Goal: Information Seeking & Learning: Check status

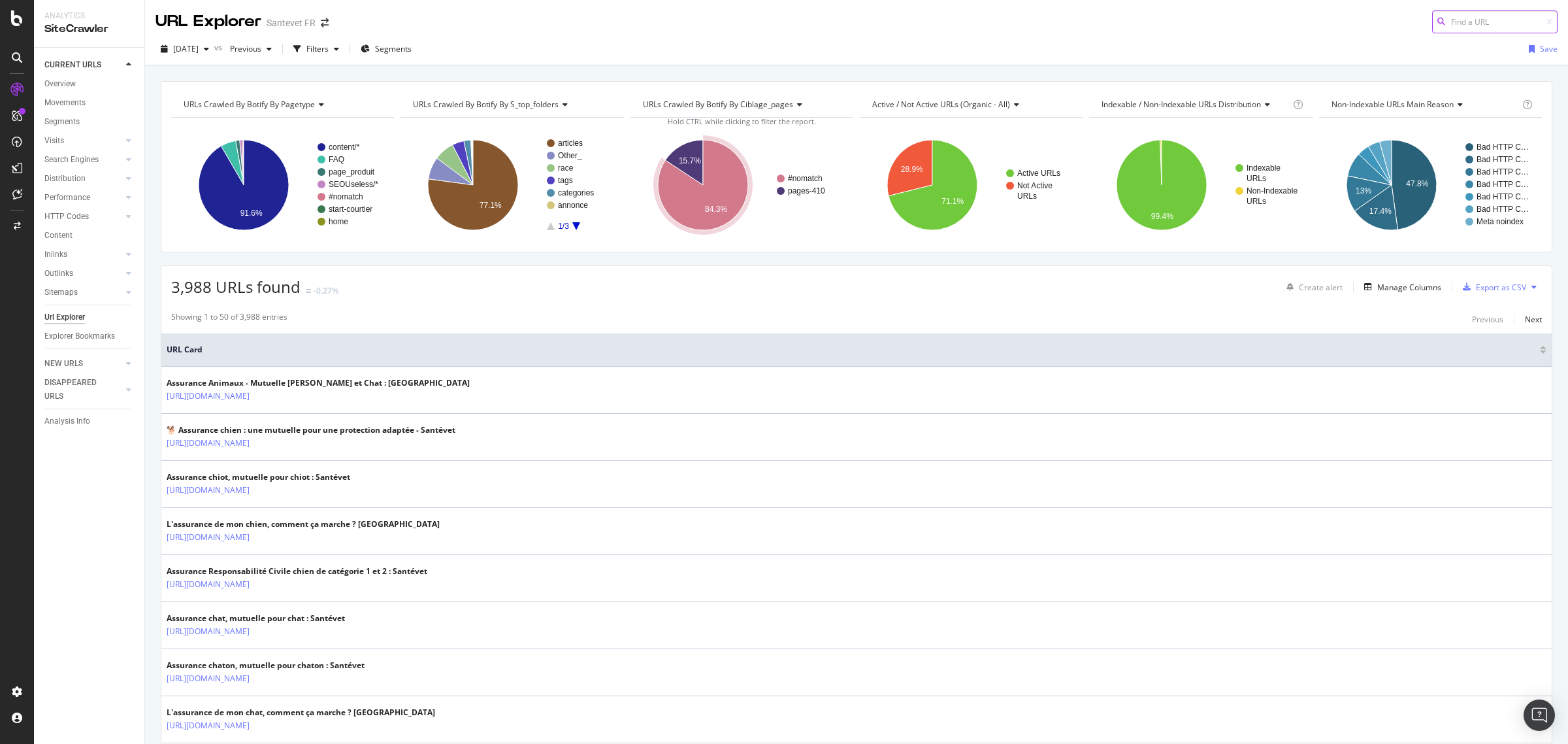
click at [1445, 19] on input at bounding box center [1495, 21] width 126 height 23
click at [1440, 23] on input at bounding box center [1495, 21] width 126 height 23
paste input "https://www.santevet.com/partenariat-chronovet"
type input "https://www.santevet.com/partenariat-chronovet"
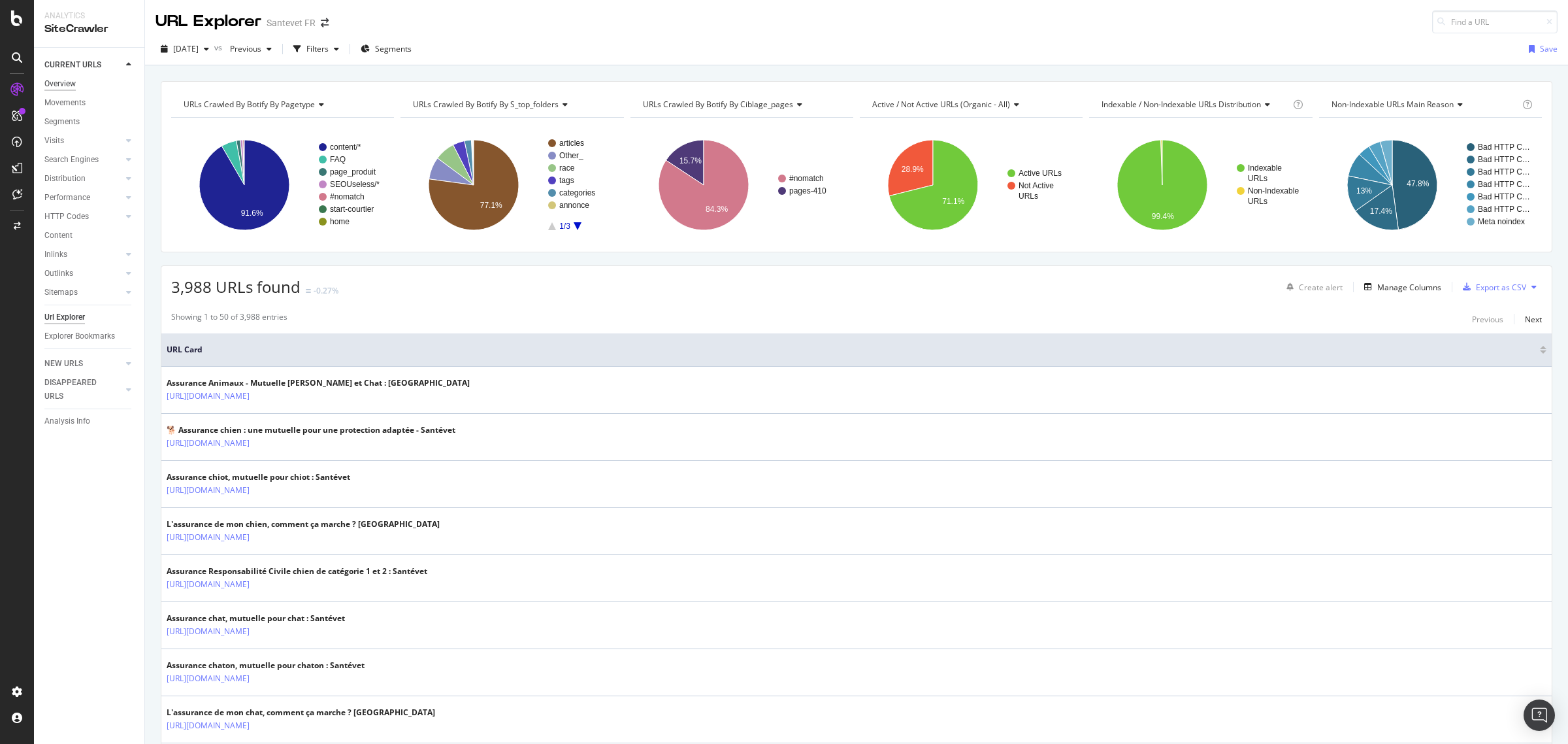
click at [56, 84] on div "Overview" at bounding box center [60, 84] width 32 height 14
